Goal: Task Accomplishment & Management: Manage account settings

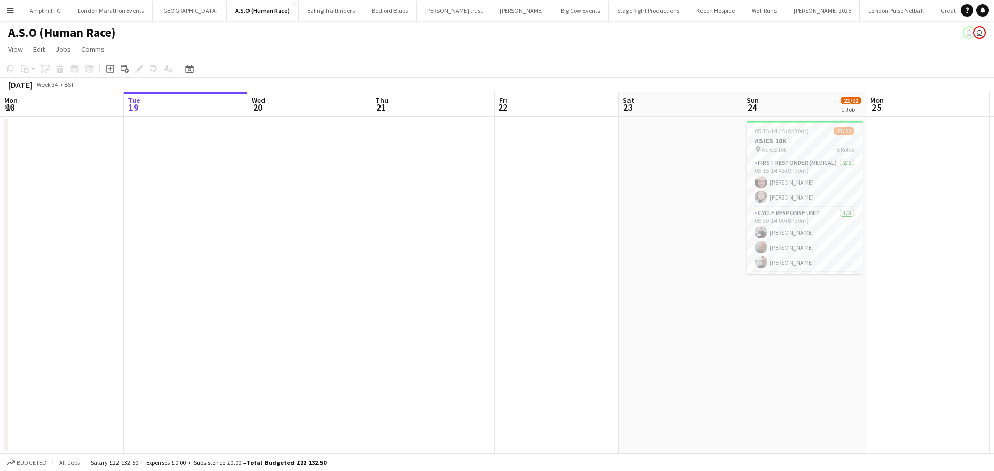
scroll to position [0, 356]
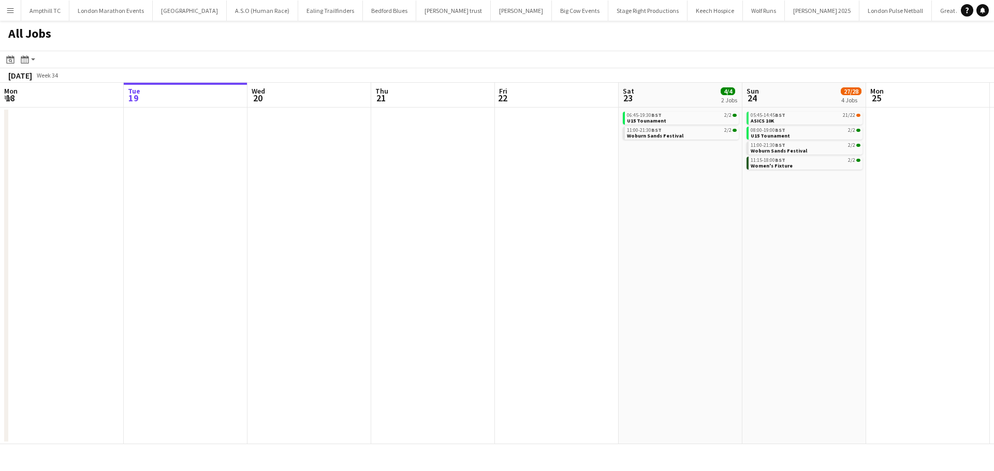
scroll to position [0, 293]
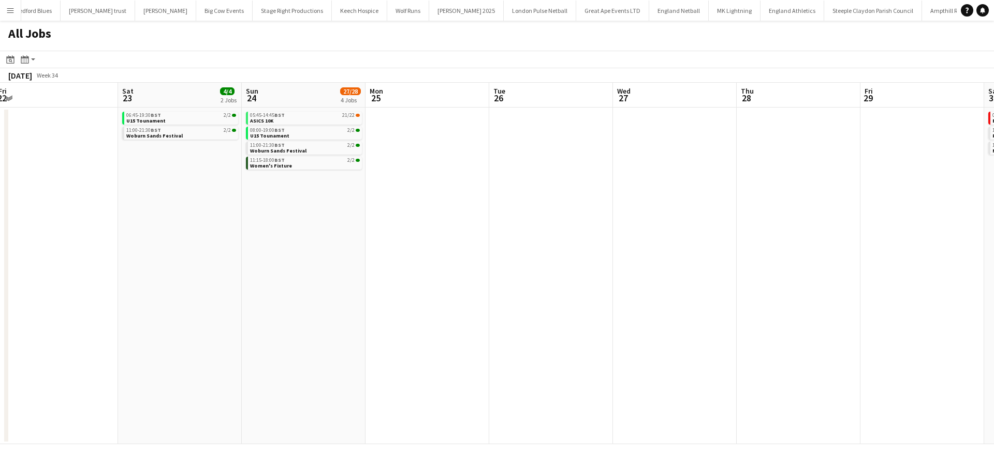
drag, startPoint x: 632, startPoint y: 293, endPoint x: 302, endPoint y: 342, distance: 334.2
click at [250, 350] on app-calendar-viewport "Mon 18 Tue 19 Wed 20 Thu 21 Fri 22 Sat 23 4/4 2 Jobs Sun 24 27/28 4 Jobs Mon 25…" at bounding box center [497, 264] width 994 height 362
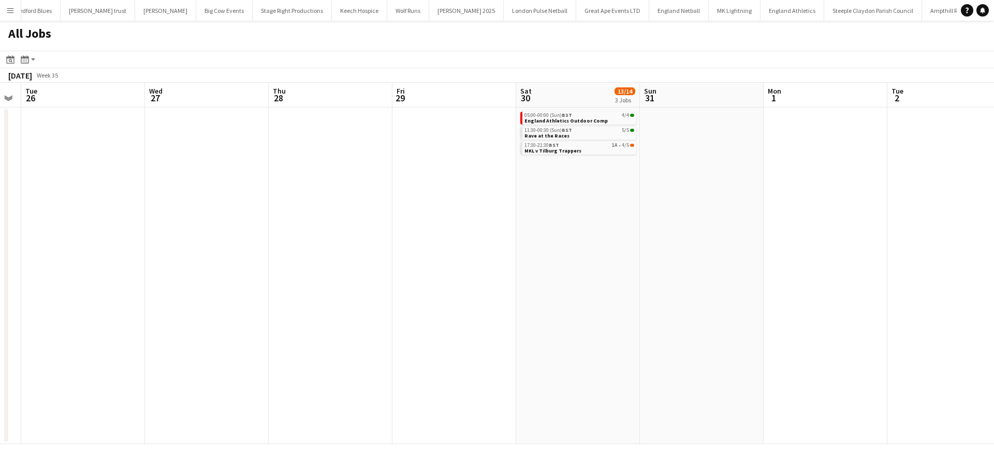
drag, startPoint x: 405, startPoint y: 317, endPoint x: 610, endPoint y: 277, distance: 208.8
click at [257, 309] on app-calendar-viewport "Fri 22 Sat 23 4/4 2 Jobs Sun 24 27/28 4 Jobs Mon 25 Tue 26 Wed 27 Thu 28 Fri 29…" at bounding box center [497, 264] width 994 height 362
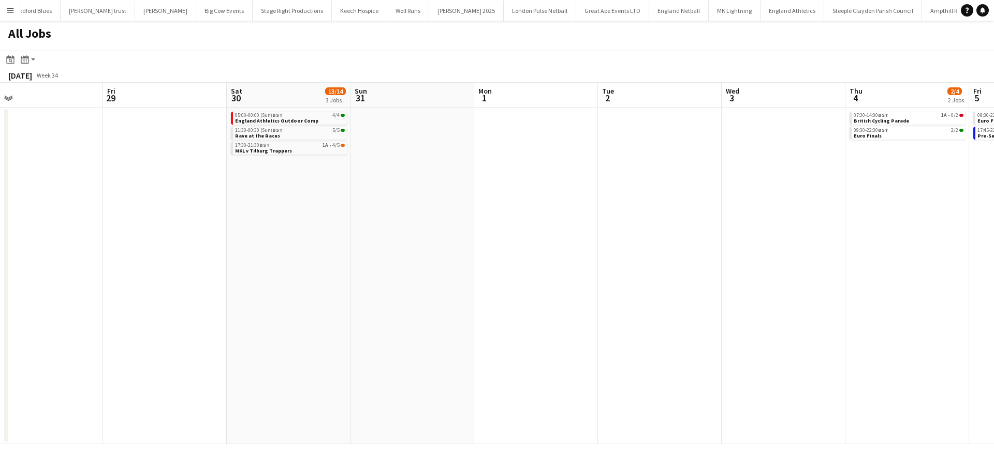
drag, startPoint x: 577, startPoint y: 269, endPoint x: 317, endPoint y: 266, distance: 259.3
click at [321, 269] on app-calendar-viewport "Sun 24 27/28 4 Jobs Mon 25 Tue 26 Wed 27 Thu 28 Fri 29 Sat 30 13/14 3 Jobs Sun …" at bounding box center [497, 264] width 994 height 362
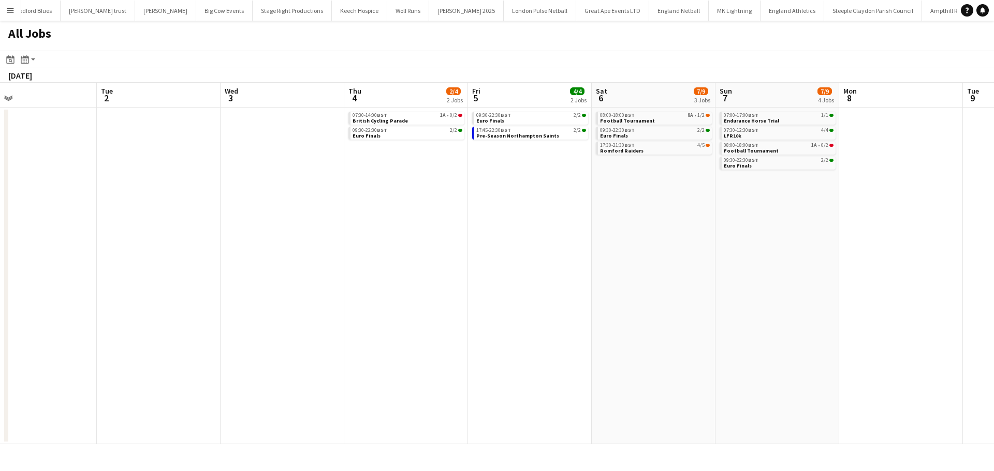
drag, startPoint x: 607, startPoint y: 167, endPoint x: 343, endPoint y: 165, distance: 263.4
click at [352, 167] on app-calendar-viewport "Thu 28 Fri 29 Sat 30 13/14 3 Jobs Sun 31 Mon 1 Tue 2 Wed 3 Thu 4 2/4 2 Jobs Fri…" at bounding box center [497, 264] width 994 height 362
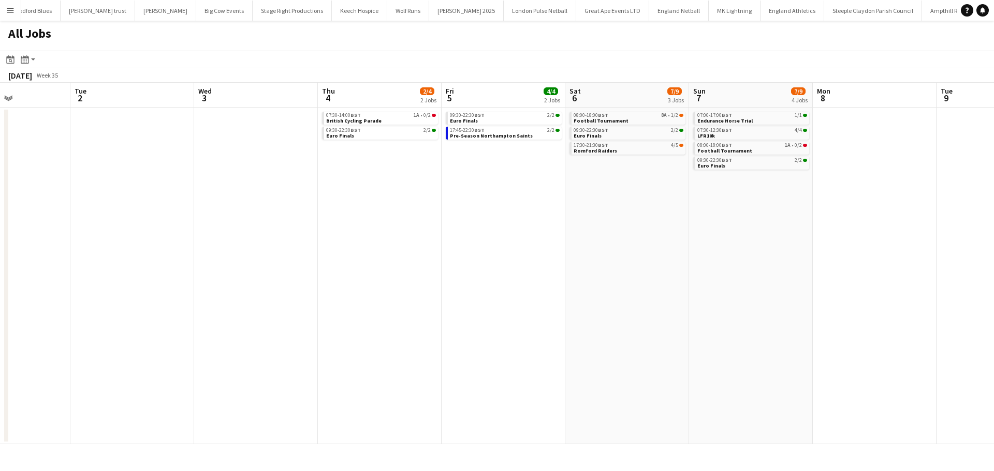
drag, startPoint x: 376, startPoint y: 165, endPoint x: 358, endPoint y: 165, distance: 17.6
click at [358, 165] on app-calendar-viewport "Sat 30 13/14 3 Jobs Sun 31 Mon 1 Tue 2 Wed 3 Thu 4 2/4 2 Jobs Fri 5 4/4 2 Jobs …" at bounding box center [497, 264] width 994 height 362
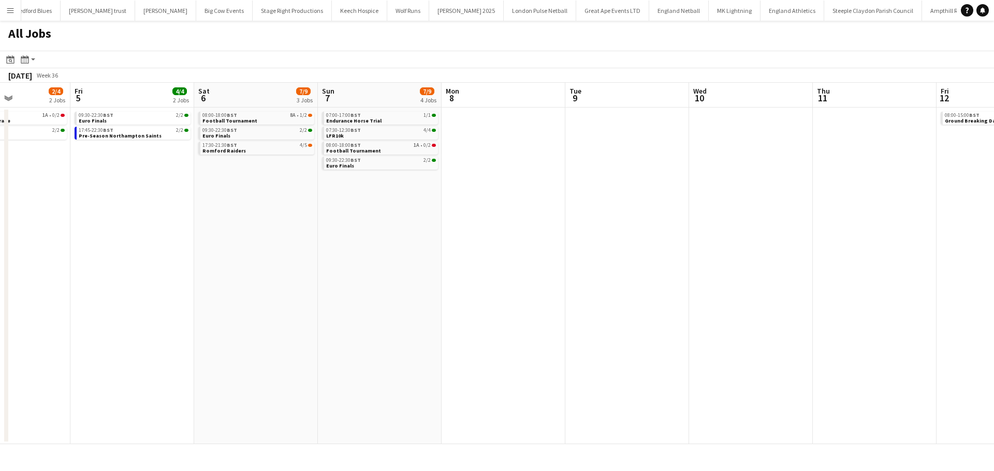
scroll to position [0, 318]
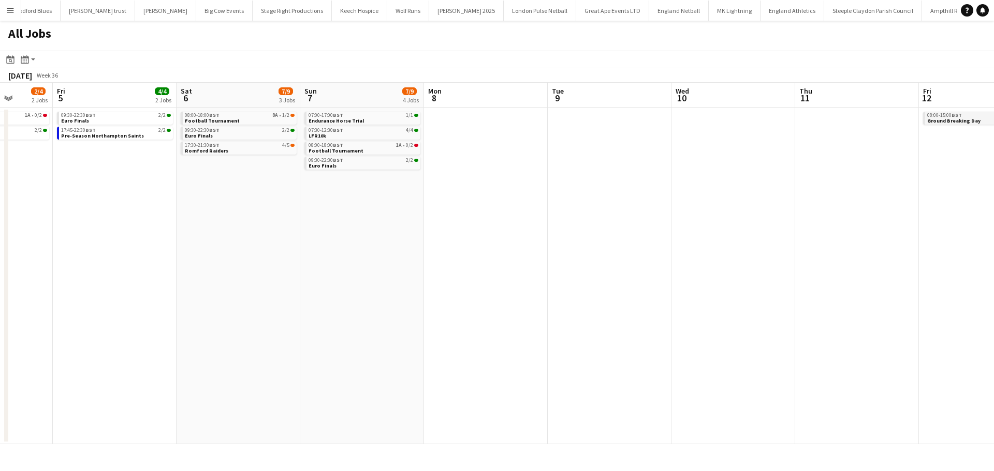
click at [935, 120] on span "Ground Breaking Day" at bounding box center [953, 120] width 53 height 7
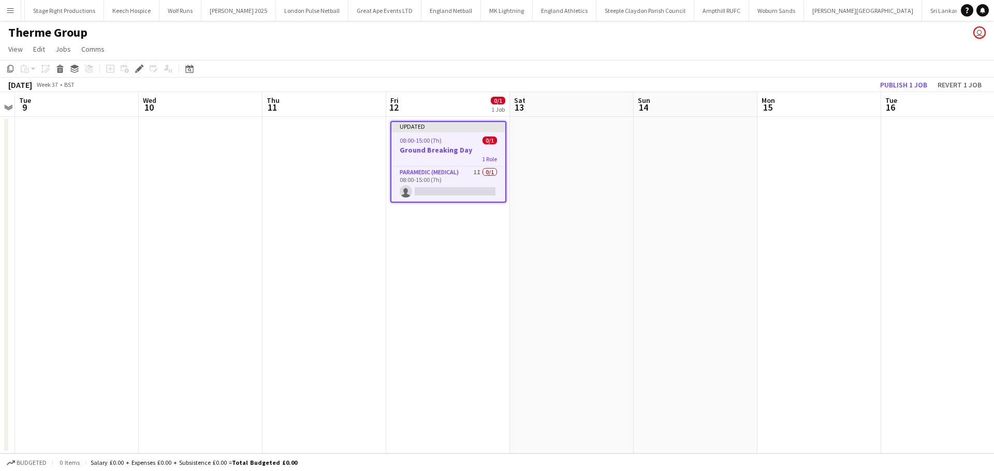
scroll to position [0, 669]
drag, startPoint x: 468, startPoint y: 172, endPoint x: 491, endPoint y: 170, distance: 22.9
click at [469, 172] on app-card-role "Paramedic (Medical) 1I 0/1 08:00-15:00 (7h) single-neutral-actions" at bounding box center [448, 184] width 114 height 35
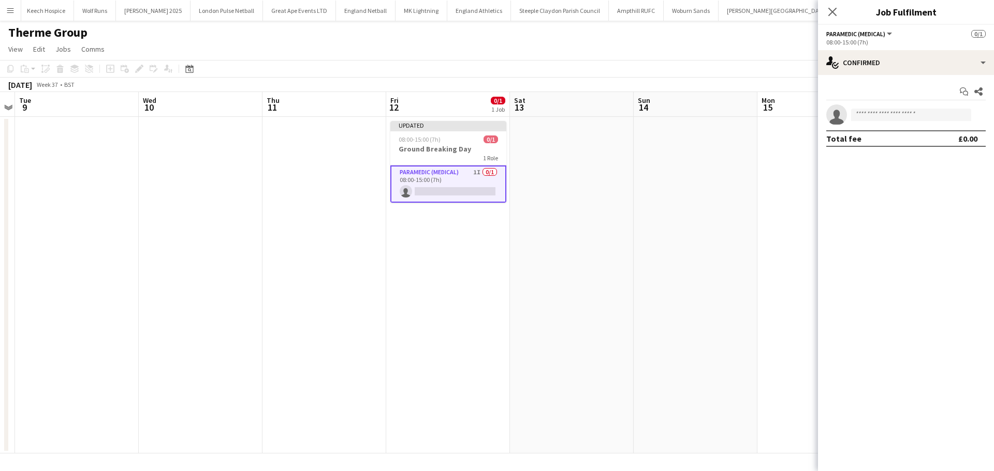
scroll to position [0, 356]
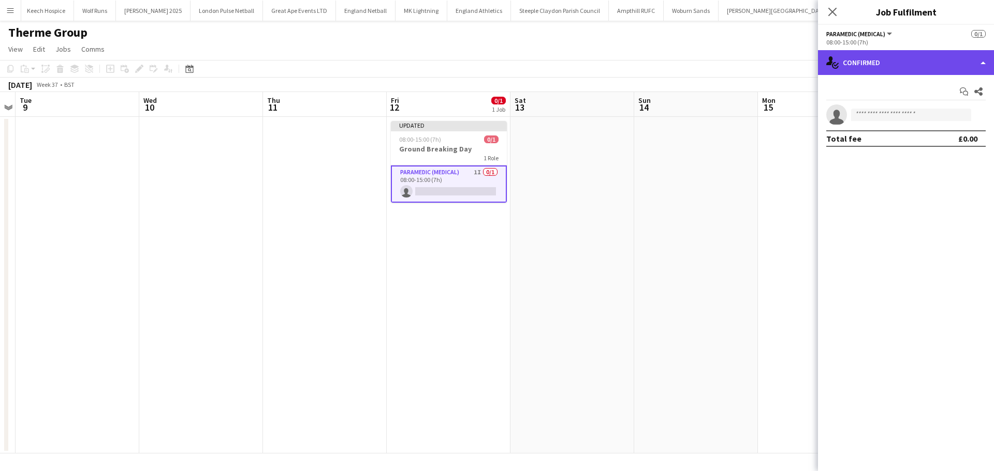
click at [922, 65] on div "single-neutral-actions-check-2 Confirmed" at bounding box center [906, 62] width 176 height 25
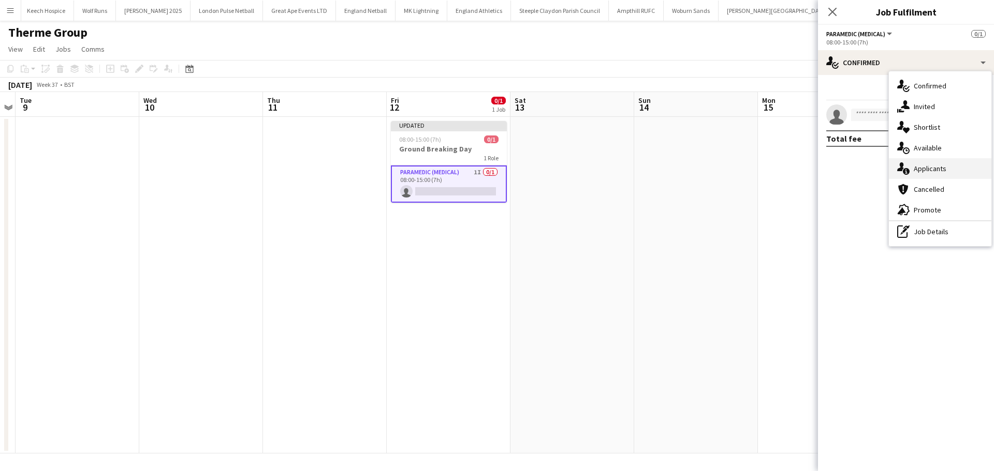
click at [936, 165] on div "single-neutral-actions-information Applicants" at bounding box center [940, 168] width 102 height 21
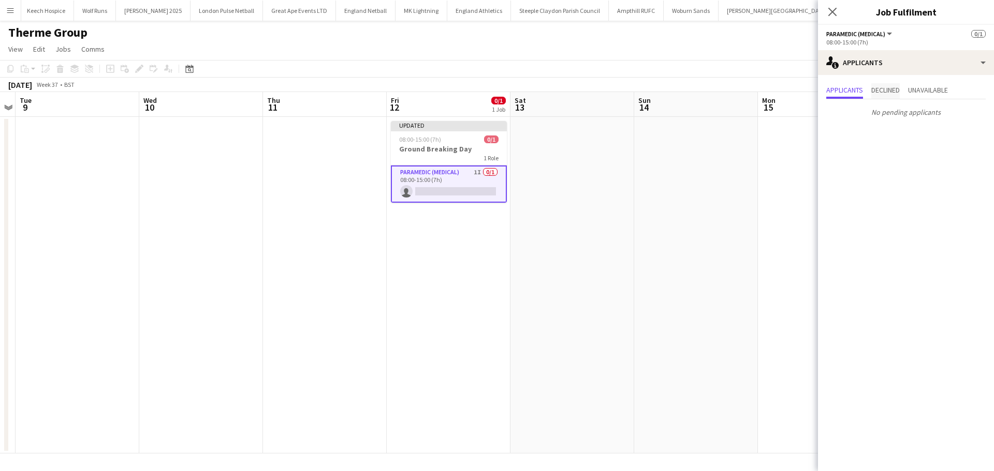
click at [888, 84] on span "Declined" at bounding box center [885, 91] width 28 height 16
click at [917, 87] on span "Unavailable" at bounding box center [928, 89] width 40 height 7
click at [441, 190] on app-card-role "Paramedic (Medical) 1I 0/1 08:00-15:00 (7h) single-neutral-actions" at bounding box center [449, 184] width 116 height 37
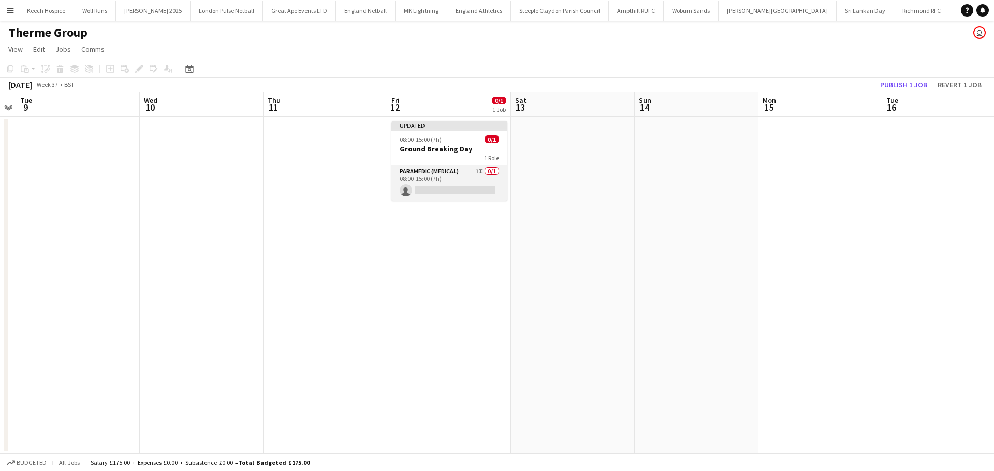
click at [436, 187] on app-card-role "Paramedic (Medical) 1I 0/1 08:00-15:00 (7h) single-neutral-actions" at bounding box center [449, 183] width 116 height 35
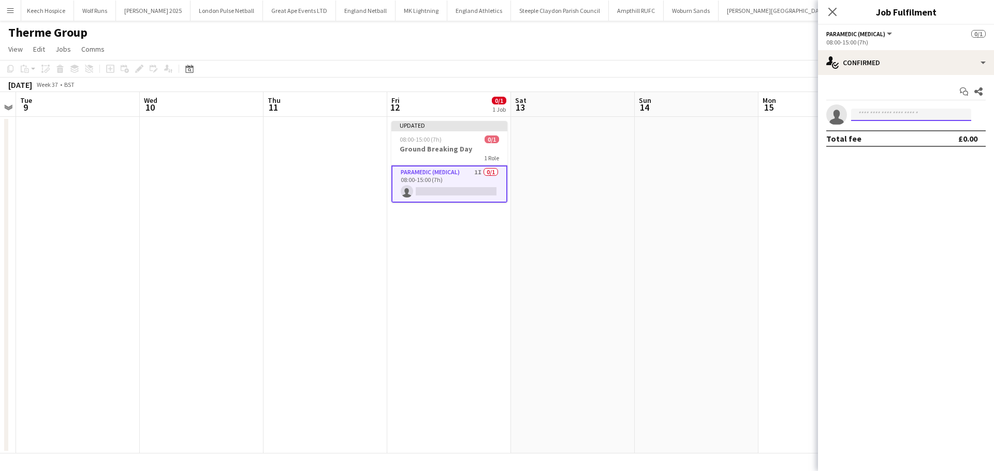
click at [905, 116] on input at bounding box center [911, 115] width 120 height 12
type input "****"
click at [911, 128] on span "[PERSON_NAME]" at bounding box center [889, 129] width 60 height 9
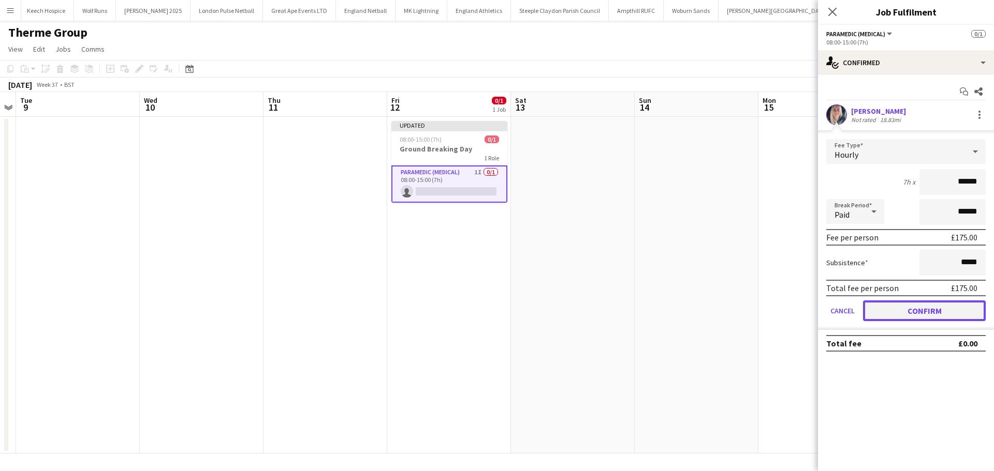
click at [885, 311] on button "Confirm" at bounding box center [924, 311] width 123 height 21
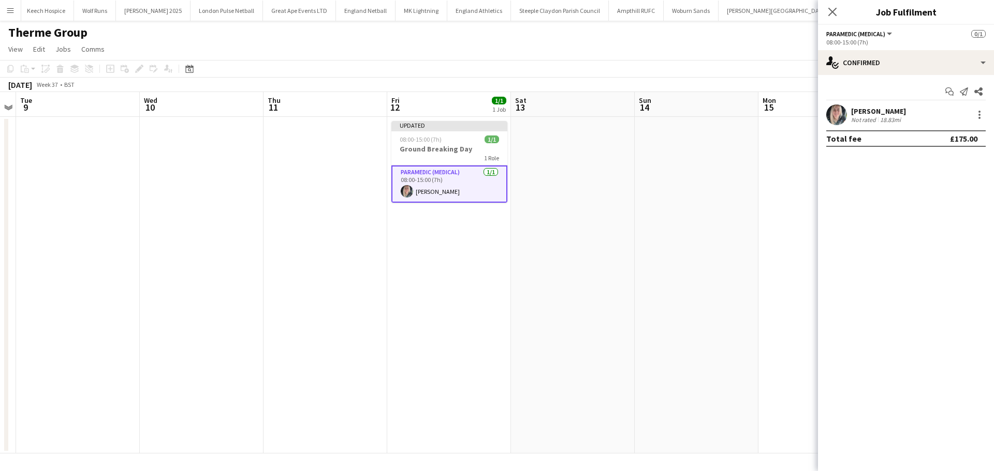
drag, startPoint x: 831, startPoint y: 13, endPoint x: 825, endPoint y: 15, distance: 6.5
click at [831, 13] on icon at bounding box center [832, 12] width 8 height 8
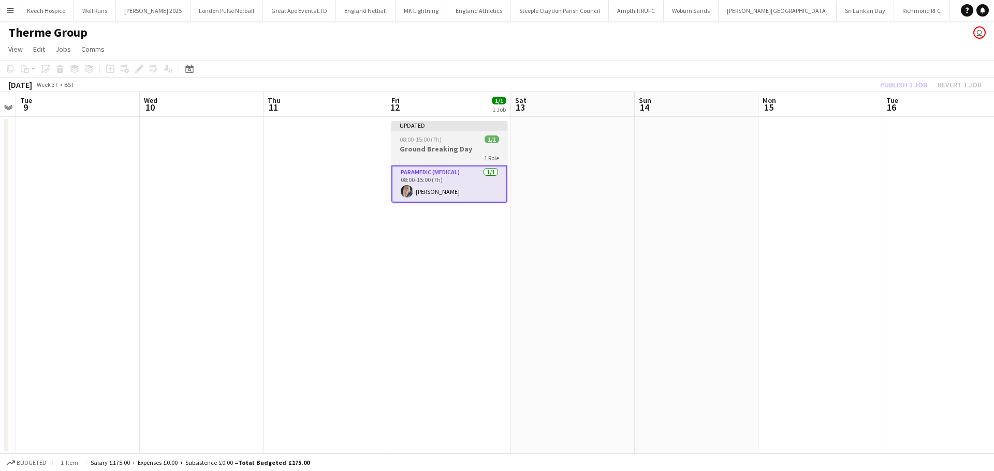
click at [450, 151] on h3 "Ground Breaking Day" at bounding box center [449, 148] width 116 height 9
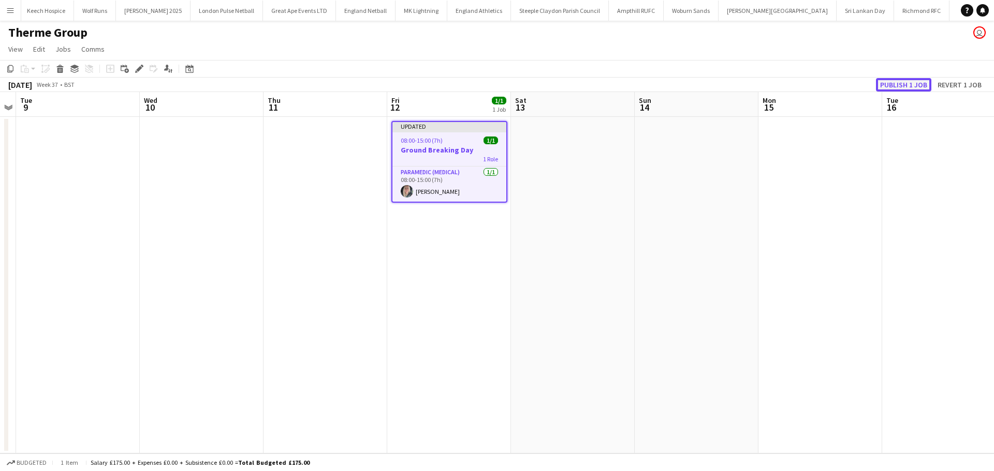
click at [914, 82] on button "Publish 1 job" at bounding box center [903, 84] width 55 height 13
